Goal: Navigation & Orientation: Find specific page/section

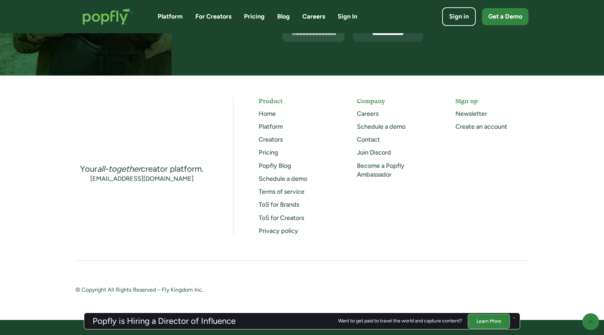
scroll to position [1820, 0]
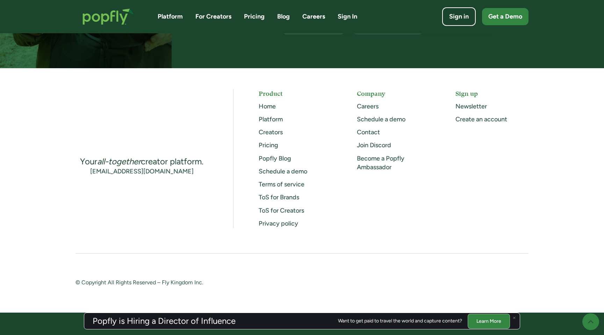
click at [382, 160] on link "Become a Popfly Ambassador" at bounding box center [381, 162] width 48 height 16
click at [374, 143] on link "Join Discord" at bounding box center [374, 145] width 34 height 8
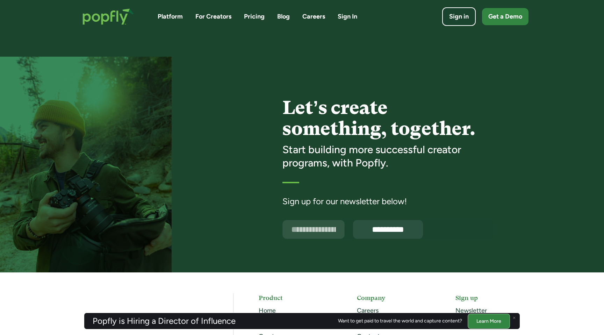
scroll to position [1607, 0]
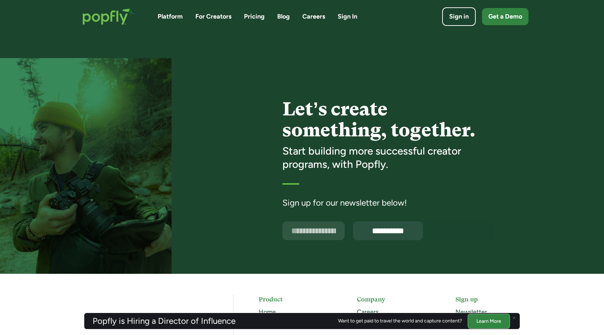
click at [255, 16] on link "Pricing" at bounding box center [254, 16] width 21 height 9
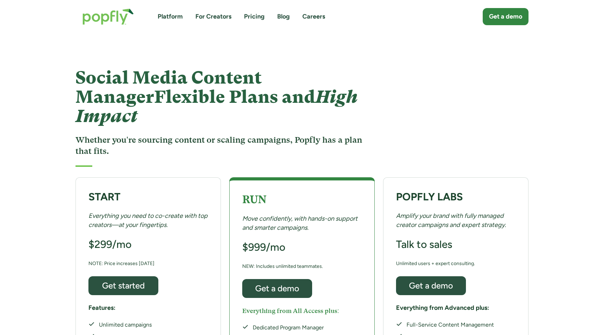
click at [603, 123] on div "Social Media Content Manager Flexible Plans and High Impact Whether you're sour…" at bounding box center [302, 103] width 604 height 140
click at [109, 15] on img "home" at bounding box center [107, 16] width 65 height 30
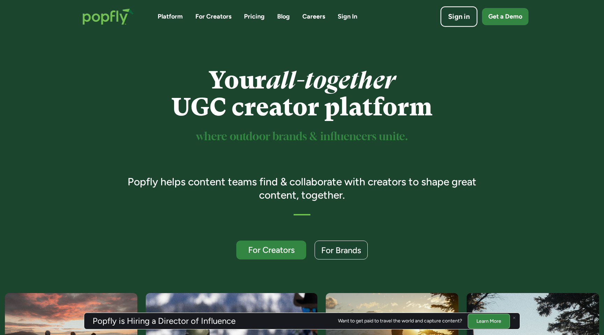
click at [459, 16] on div "Sign in" at bounding box center [459, 17] width 22 height 10
